Goal: Communication & Community: Answer question/provide support

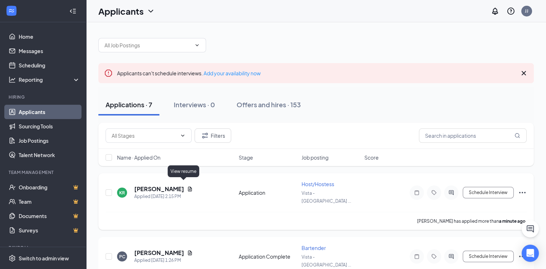
click at [187, 186] on icon "Document" at bounding box center [190, 189] width 6 height 6
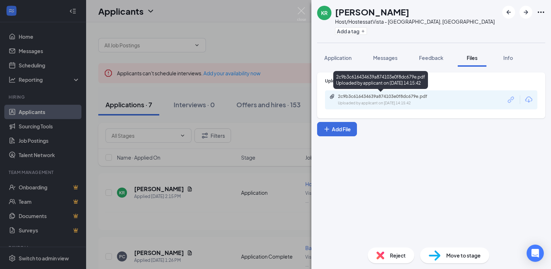
click at [387, 103] on div "Uploaded by applicant on Sep 15, 2025 at 14:15:42" at bounding box center [392, 103] width 108 height 6
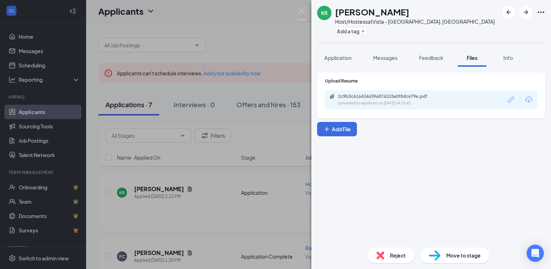
click at [395, 254] on span "Reject" at bounding box center [398, 256] width 16 height 8
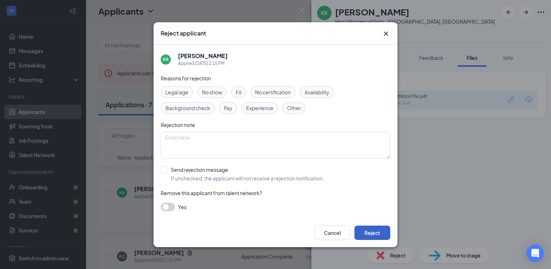
click at [379, 233] on button "Reject" at bounding box center [372, 233] width 36 height 14
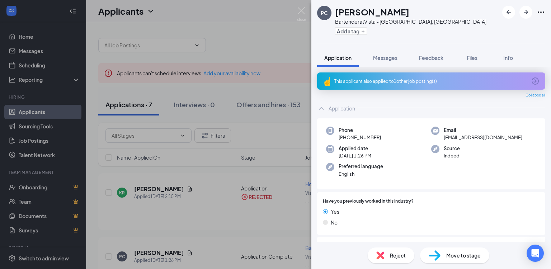
click at [204, 242] on div "PC Persephone Carter Bartender at Vista - Downtown St. Louis, MO Add a tag Appl…" at bounding box center [275, 134] width 551 height 269
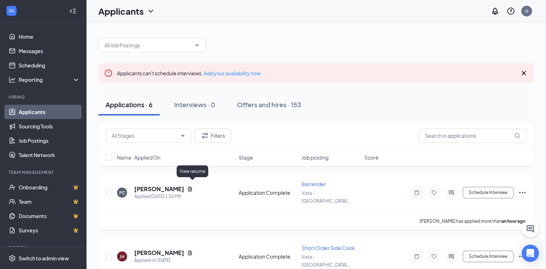
click at [192, 186] on icon "Document" at bounding box center [190, 189] width 6 height 6
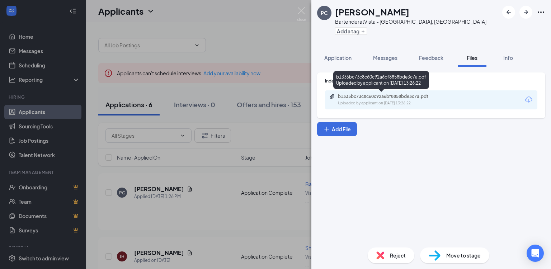
click at [381, 101] on div "Uploaded by applicant on Sep 15, 2025 at 13:26:22" at bounding box center [392, 103] width 108 height 6
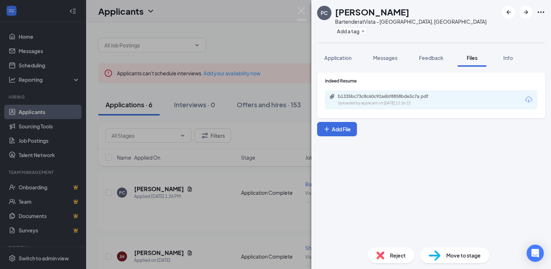
click at [260, 48] on div "PC Persephone Carter Bartender at Vista - Downtown St. Louis, MO Add a tag Appl…" at bounding box center [275, 134] width 551 height 269
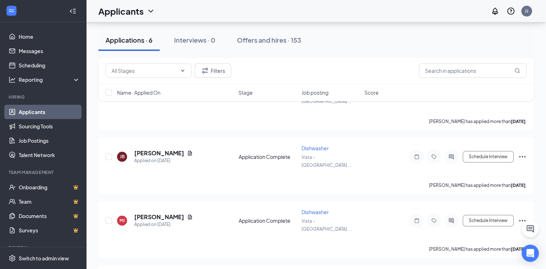
scroll to position [163, 0]
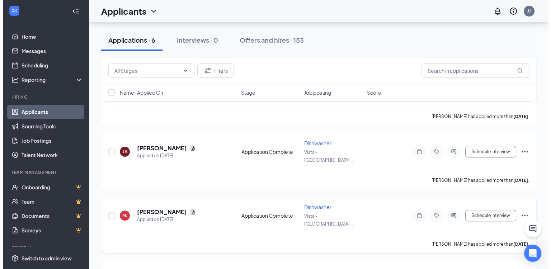
scroll to position [179, 0]
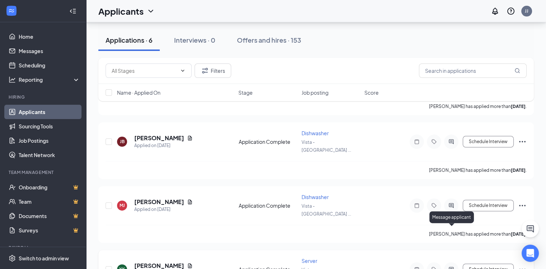
click at [455, 267] on icon "ActiveChat" at bounding box center [451, 270] width 9 height 6
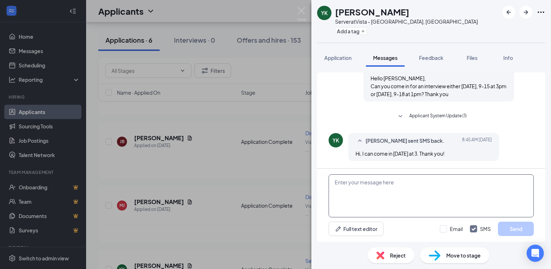
scroll to position [219, 0]
click at [357, 177] on textarea at bounding box center [431, 195] width 205 height 43
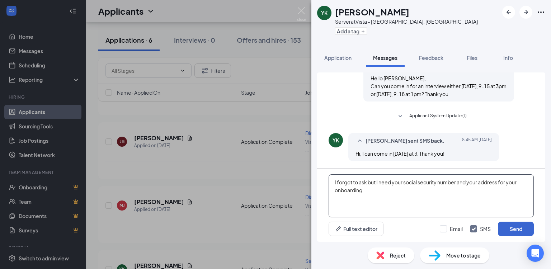
type textarea "I forgot to ask but I need your social security number and your address for you…"
click at [526, 234] on button "Send" at bounding box center [516, 229] width 36 height 14
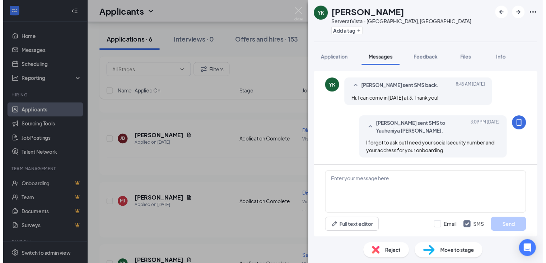
scroll to position [273, 0]
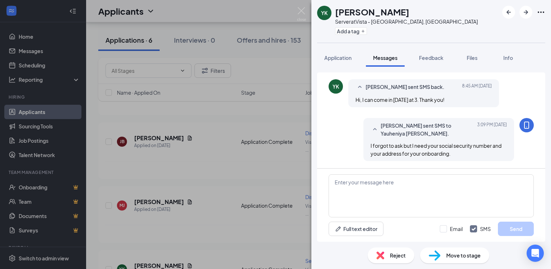
click at [208, 132] on div "YK Yauheniya Jenya Kurbatava Server at [GEOGRAPHIC_DATA] - [GEOGRAPHIC_DATA][PE…" at bounding box center [275, 134] width 551 height 269
